Goal: Task Accomplishment & Management: Manage account settings

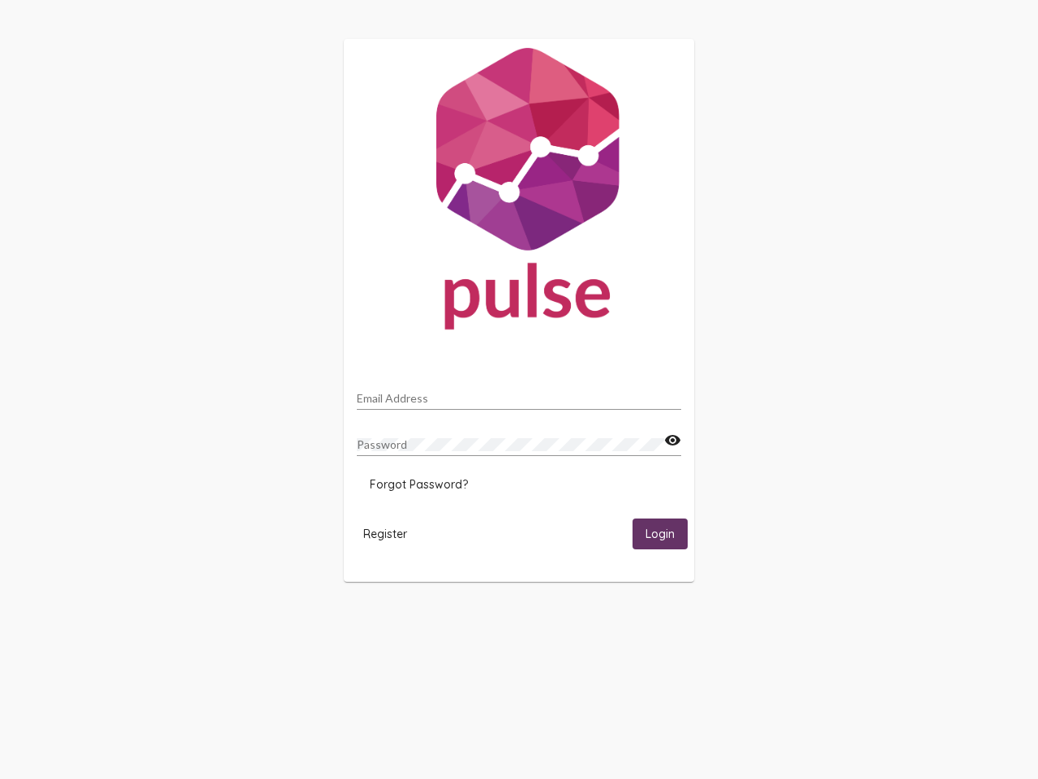
click at [519, 393] on input "Email Address" at bounding box center [519, 398] width 324 height 13
click at [672, 440] on mat-icon "visibility" at bounding box center [672, 440] width 17 height 19
click at [418, 484] on span "Forgot Password?" at bounding box center [419, 484] width 98 height 15
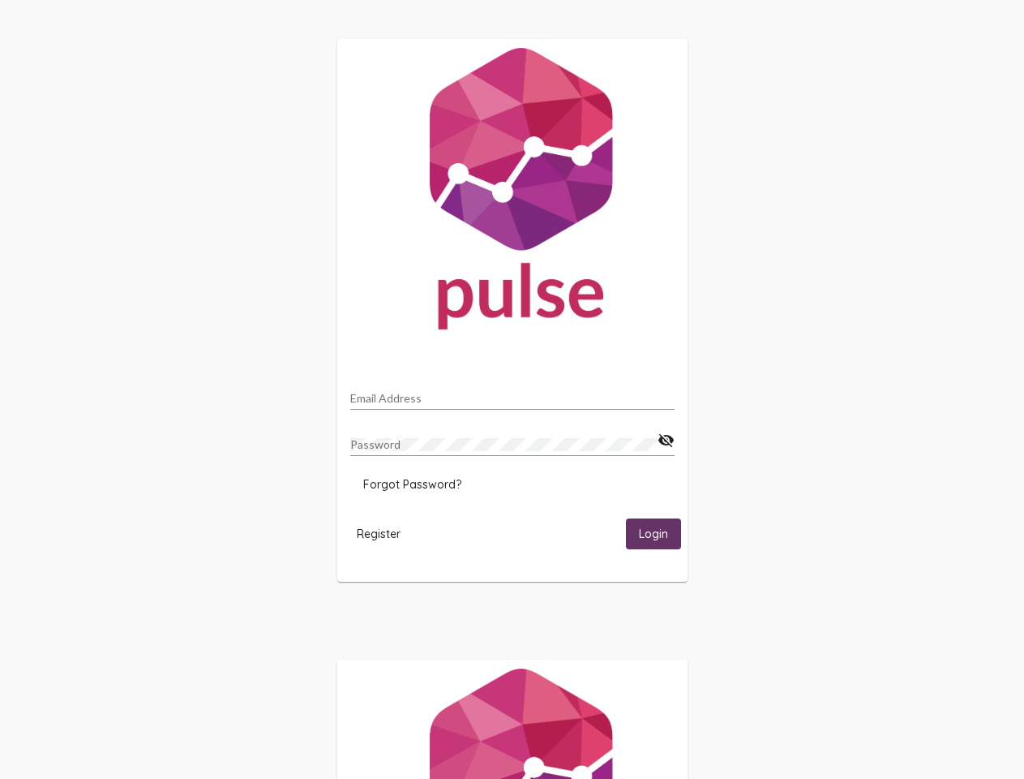
click at [385, 533] on span "Register" at bounding box center [379, 533] width 44 height 15
click at [660, 533] on span "Login" at bounding box center [653, 534] width 29 height 15
